Goal: Find specific page/section: Find specific page/section

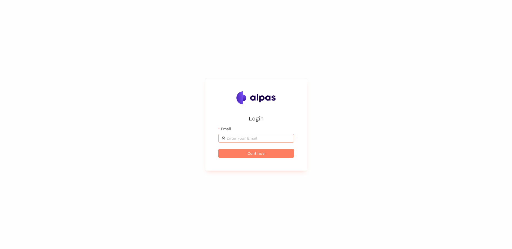
drag, startPoint x: 0, startPoint y: 0, endPoint x: 246, endPoint y: 138, distance: 282.2
click at [246, 137] on input "Email" at bounding box center [258, 138] width 64 height 6
type input "[DOMAIN_NAME][EMAIL_ADDRESS][DOMAIN_NAME]"
click at [250, 153] on span "Continue" at bounding box center [255, 153] width 17 height 6
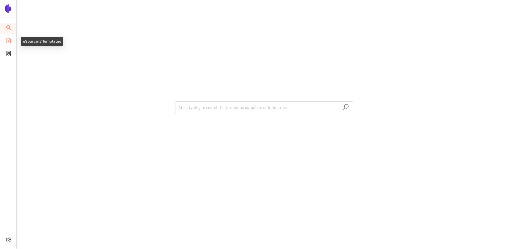
click at [3, 38] on li "eSourcing Templates" at bounding box center [8, 41] width 16 height 11
